Goal: Find specific page/section: Find specific page/section

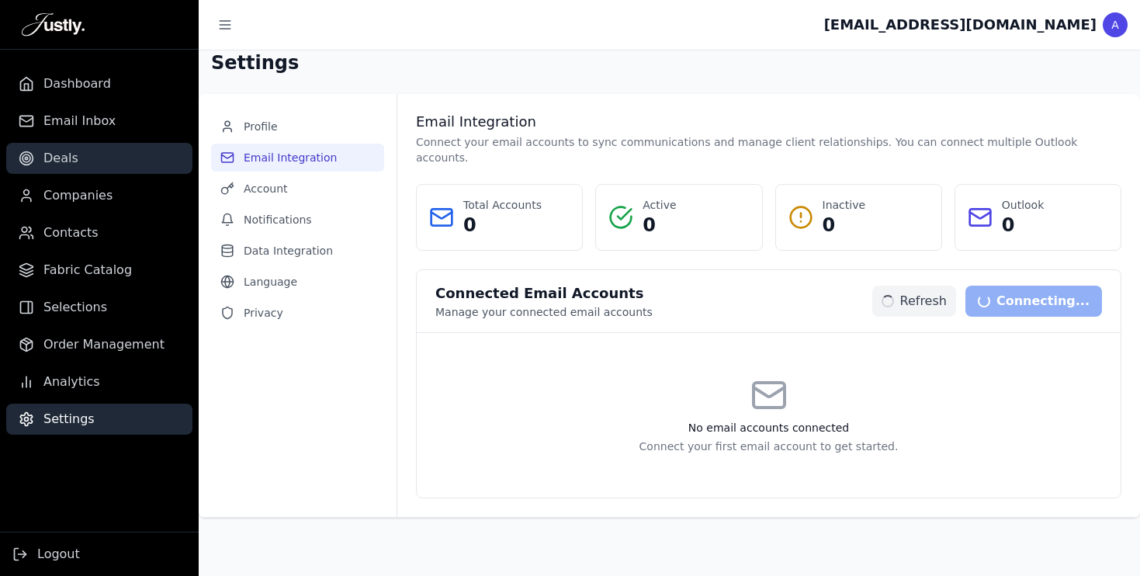
click at [47, 171] on link "Deals" at bounding box center [99, 158] width 186 height 31
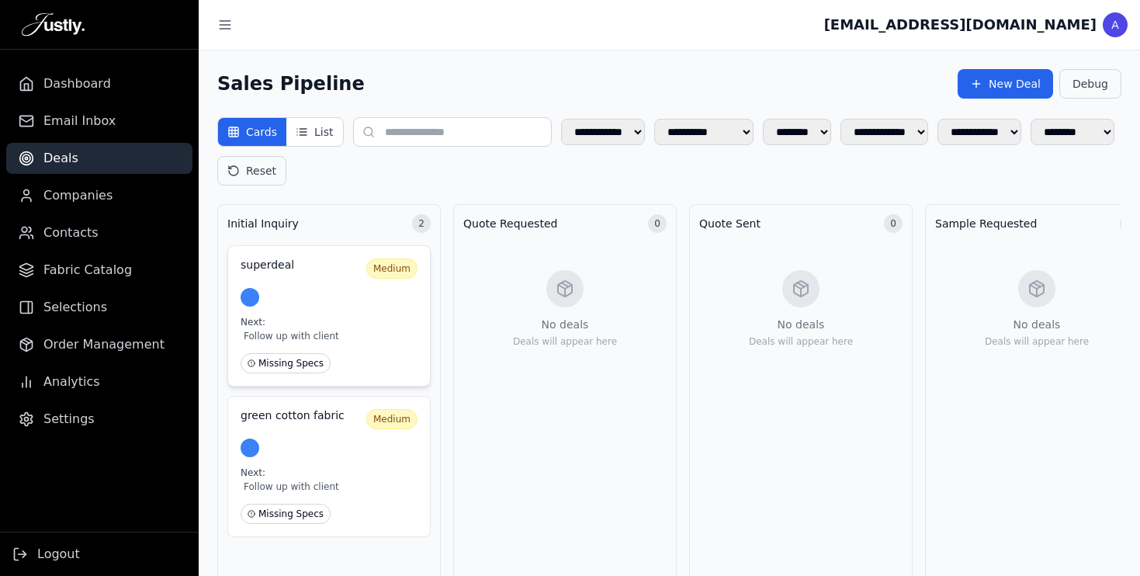
click at [324, 306] on div at bounding box center [329, 297] width 177 height 19
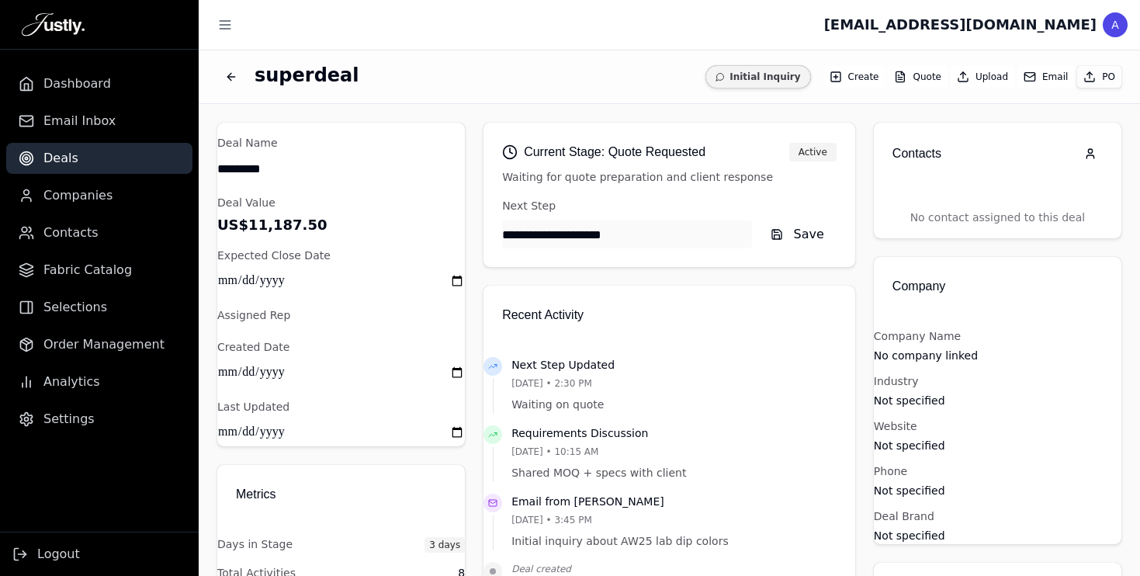
click at [1044, 85] on button "Email" at bounding box center [1045, 77] width 57 height 22
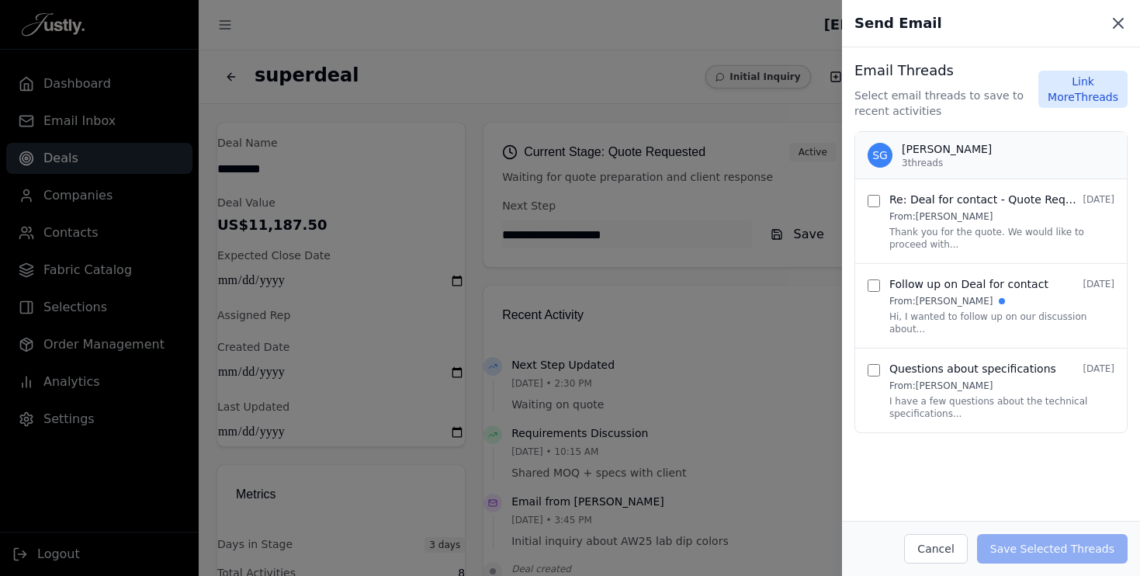
click at [1119, 25] on icon at bounding box center [1118, 23] width 9 height 9
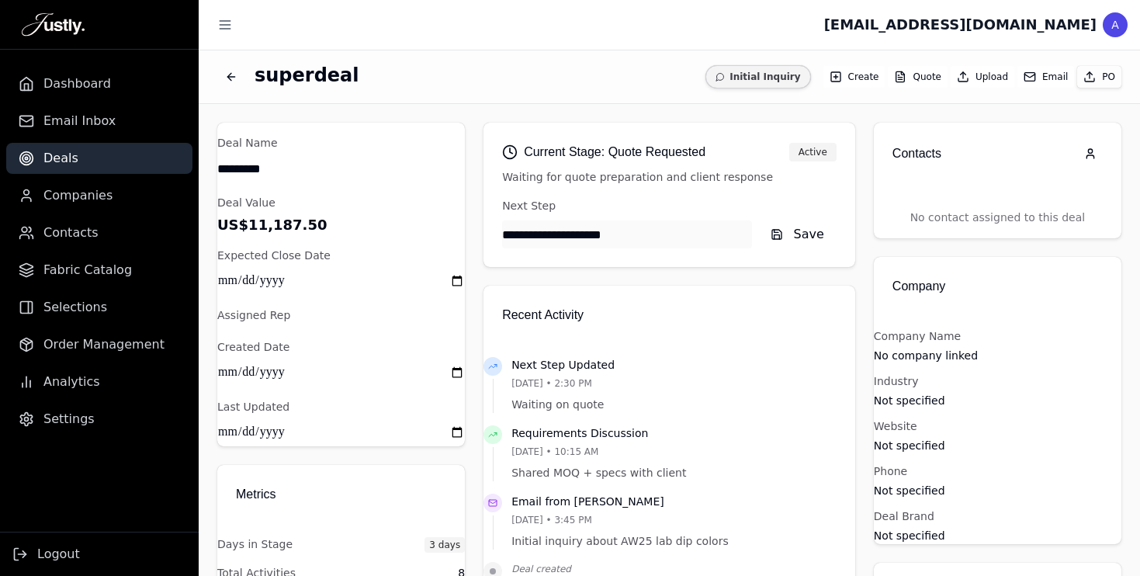
click at [573, 73] on div "superdeal" at bounding box center [451, 77] width 469 height 28
